Goal: Task Accomplishment & Management: Manage account settings

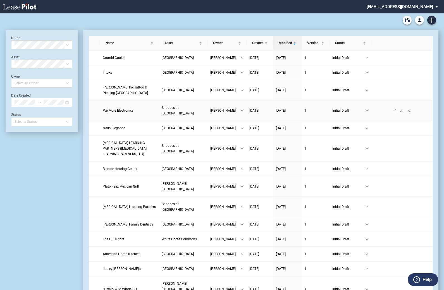
click at [117, 109] on span "PayMore Electronics" at bounding box center [118, 111] width 31 height 4
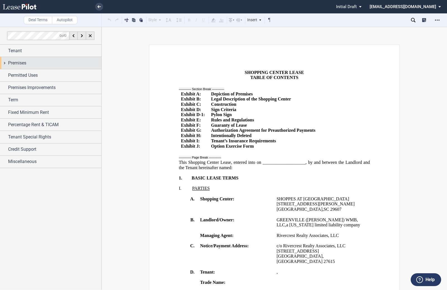
click at [4, 64] on div "Premises" at bounding box center [50, 63] width 101 height 12
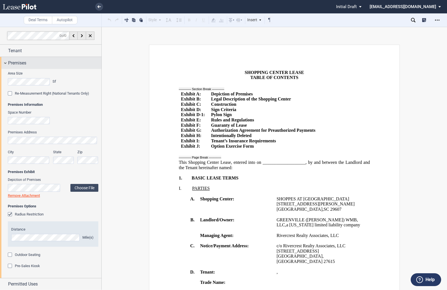
click at [4, 64] on div "Premises" at bounding box center [50, 63] width 101 height 12
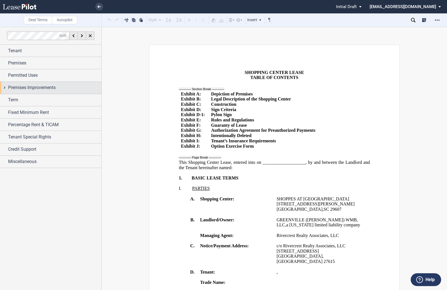
click at [4, 88] on div "Premises Improvements" at bounding box center [50, 88] width 101 height 12
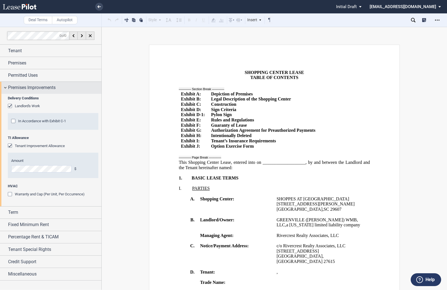
click at [4, 88] on div "Premises Improvements" at bounding box center [50, 88] width 101 height 12
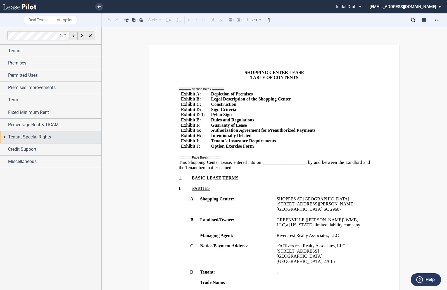
click at [3, 137] on div "Tenant Special Rights" at bounding box center [50, 137] width 101 height 12
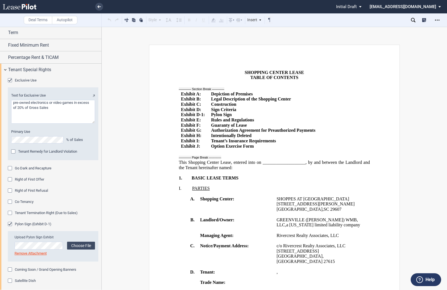
scroll to position [11, 0]
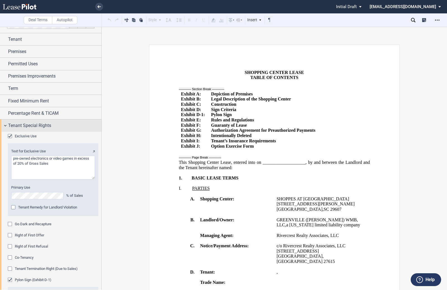
click at [5, 126] on div "Tenant Special Rights" at bounding box center [50, 125] width 101 height 12
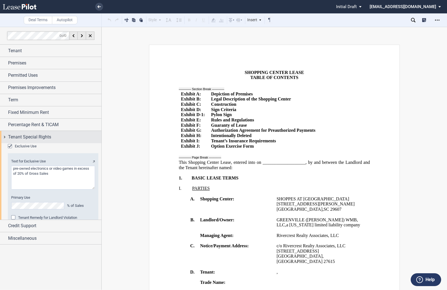
scroll to position [0, 0]
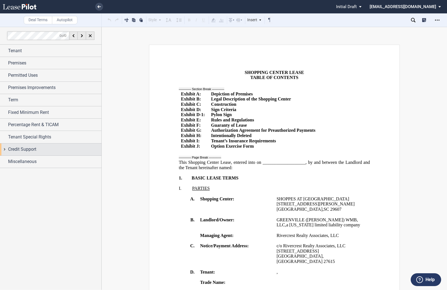
click at [5, 149] on div "Credit Support" at bounding box center [50, 149] width 101 height 12
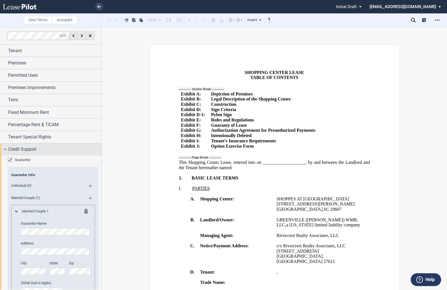
click at [5, 150] on div "Credit Support" at bounding box center [50, 149] width 101 height 12
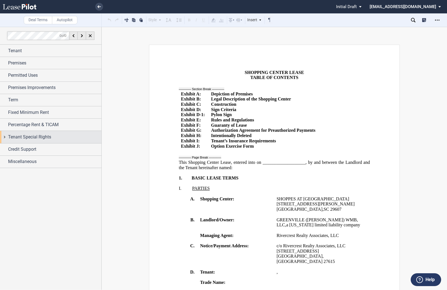
click at [4, 136] on div "Tenant Special Rights" at bounding box center [50, 137] width 101 height 12
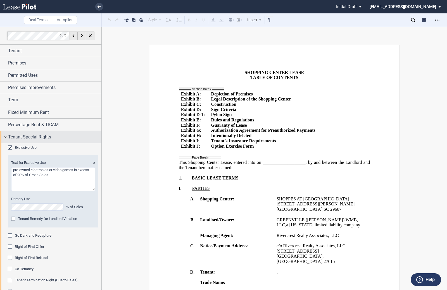
click at [5, 136] on div "Tenant Special Rights" at bounding box center [50, 137] width 101 height 12
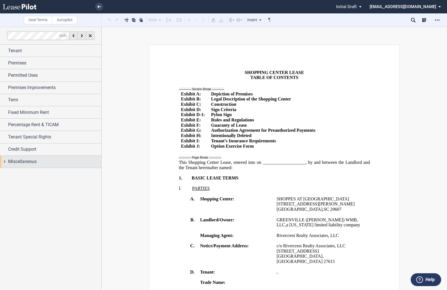
click at [5, 162] on div "Miscellaneous" at bounding box center [50, 162] width 101 height 12
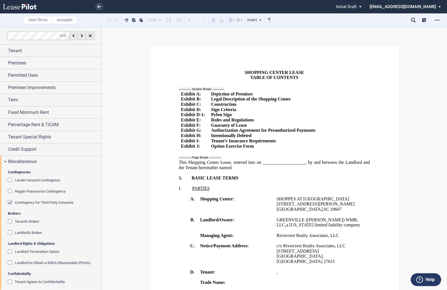
scroll to position [23, 0]
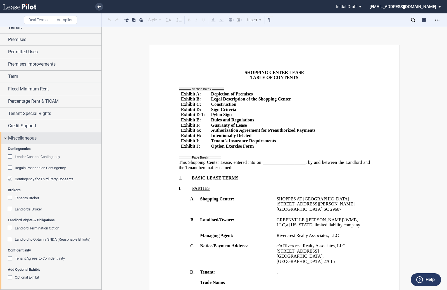
click at [5, 138] on div "Miscellaneous" at bounding box center [50, 138] width 101 height 12
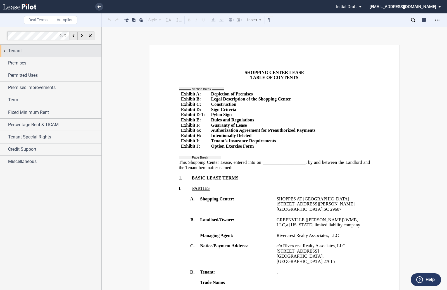
click at [4, 51] on div "Tenant" at bounding box center [50, 51] width 101 height 12
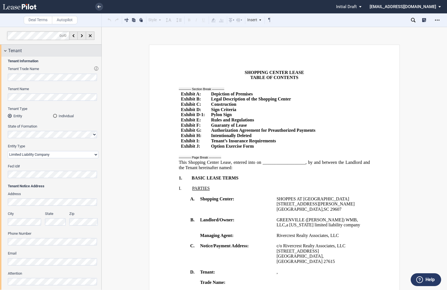
click at [6, 50] on div "Tenant" at bounding box center [50, 51] width 101 height 12
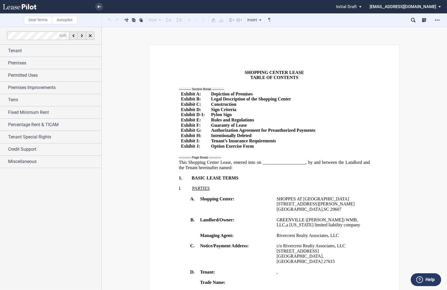
click at [410, 6] on md-select "[EMAIL_ADDRESS][DOMAIN_NAME] Change Password 2-Factor Authentication Sign Out" at bounding box center [407, 6] width 76 height 13
click at [390, 34] on div "Sign Out" at bounding box center [385, 33] width 15 height 6
